Goal: Register for event/course

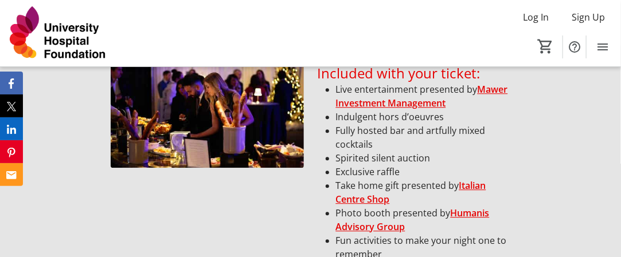
scroll to position [1003, 0]
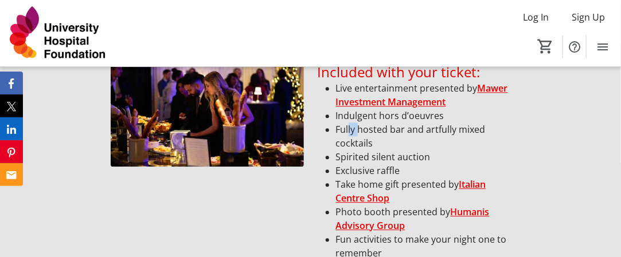
drag, startPoint x: 350, startPoint y: 130, endPoint x: 359, endPoint y: 139, distance: 13.8
click at [359, 139] on li "Fully hosted bar and artfully mixed cocktails" at bounding box center [423, 137] width 175 height 28
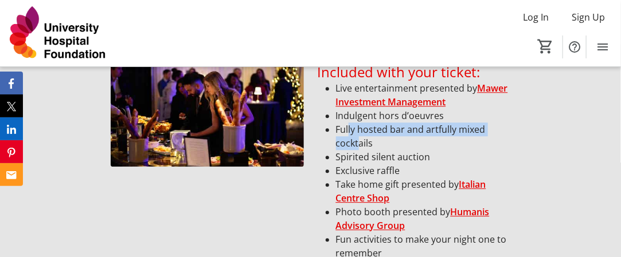
click at [361, 140] on li "Fully hosted bar and artfully mixed cocktails" at bounding box center [423, 137] width 175 height 28
drag, startPoint x: 371, startPoint y: 148, endPoint x: 362, endPoint y: 134, distance: 16.7
click at [363, 134] on li "Fully hosted bar and artfully mixed cocktails" at bounding box center [423, 137] width 175 height 28
click at [362, 136] on li "Fully hosted bar and artfully mixed cocktails" at bounding box center [423, 137] width 175 height 28
click at [360, 146] on li "Fully hosted bar and artfully mixed cocktails" at bounding box center [423, 137] width 175 height 28
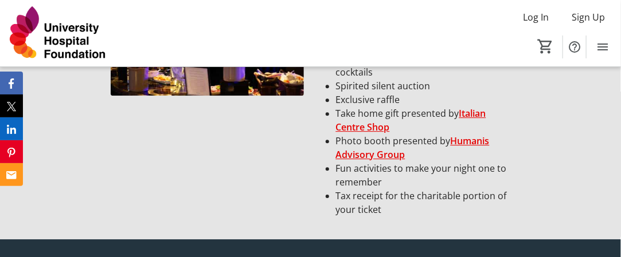
scroll to position [1074, 0]
drag, startPoint x: 365, startPoint y: 112, endPoint x: 401, endPoint y: 112, distance: 36.1
click at [401, 112] on li "Take home gift presented by Italian Centre Shop" at bounding box center [423, 121] width 175 height 28
click at [403, 112] on li "Take home gift presented by Italian Centre Shop" at bounding box center [423, 121] width 175 height 28
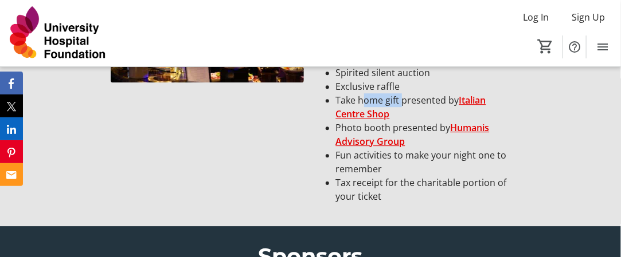
scroll to position [1104, 0]
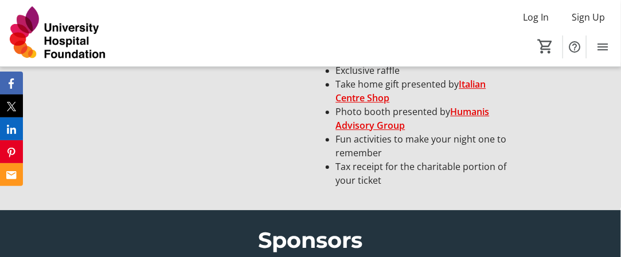
click at [399, 158] on li "Fun activities to make your night one to remember" at bounding box center [423, 146] width 175 height 28
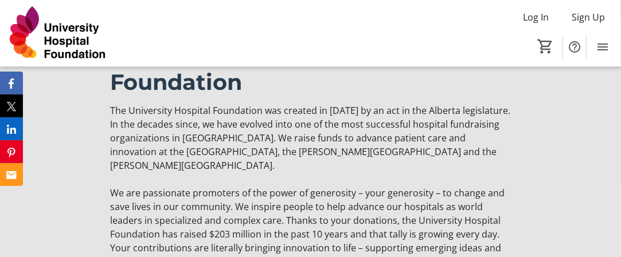
scroll to position [3167, 0]
